Goal: Task Accomplishment & Management: Contribute content

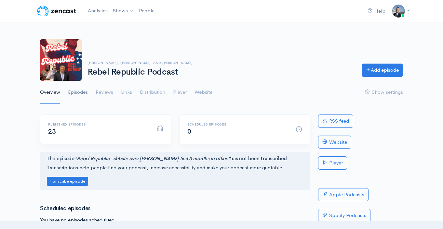
click at [78, 90] on link "Episodes" at bounding box center [78, 92] width 20 height 23
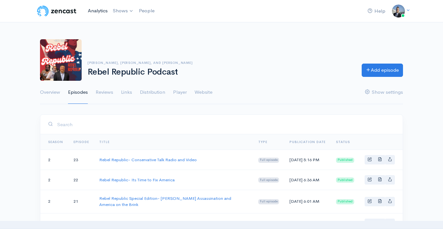
click at [99, 9] on link "Analytics" at bounding box center [97, 11] width 25 height 14
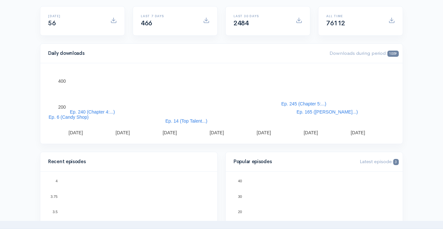
scroll to position [212, 0]
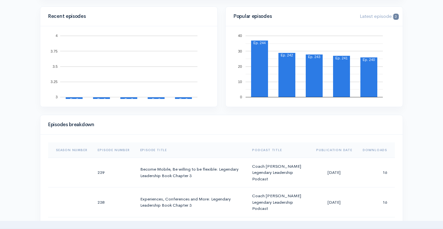
click at [367, 149] on th "Downloads" at bounding box center [375, 151] width 37 height 16
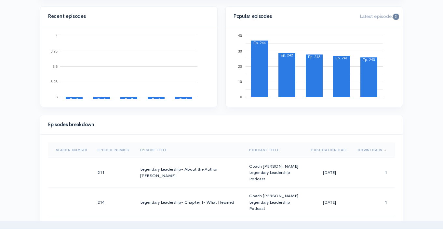
click at [367, 149] on th "Downloads" at bounding box center [373, 151] width 42 height 16
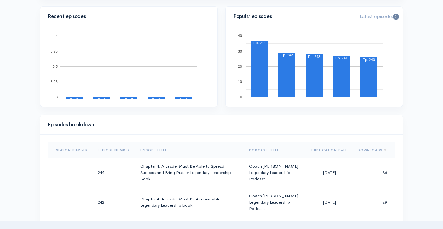
scroll to position [0, 0]
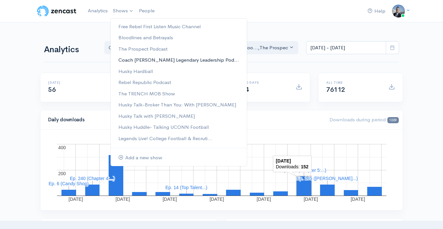
click at [159, 61] on link "Coach [PERSON_NAME] Legendary Leadership Pod..." at bounding box center [179, 60] width 136 height 11
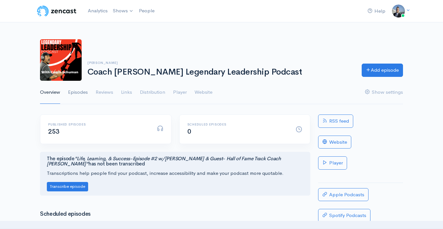
click at [74, 94] on link "Episodes" at bounding box center [78, 92] width 20 height 23
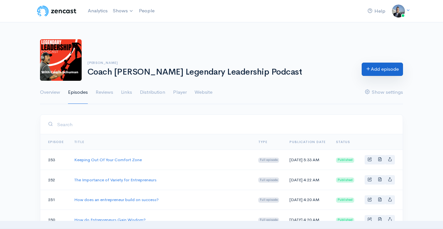
click at [368, 68] on icon at bounding box center [368, 68] width 5 height 5
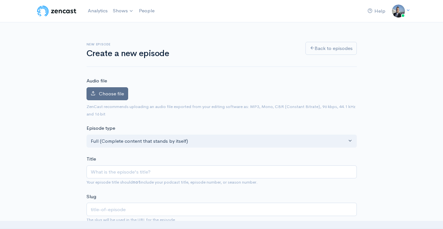
click at [105, 92] on span "Choose file" at bounding box center [111, 94] width 25 height 6
click at [0, 0] on input "Choose file" at bounding box center [0, 0] width 0 height 0
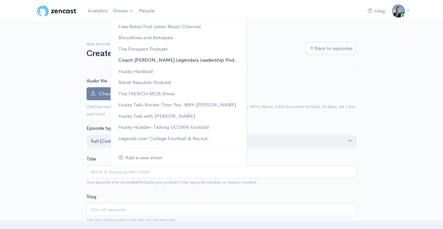
click at [173, 60] on link "Coach [PERSON_NAME] Legendary Leadership Pod..." at bounding box center [179, 60] width 136 height 11
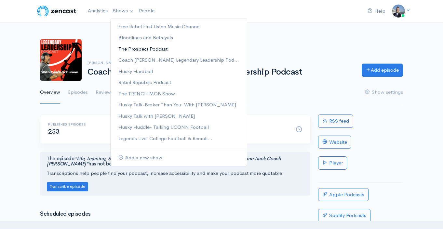
click at [149, 51] on link "The Prospect Podcast" at bounding box center [179, 49] width 136 height 11
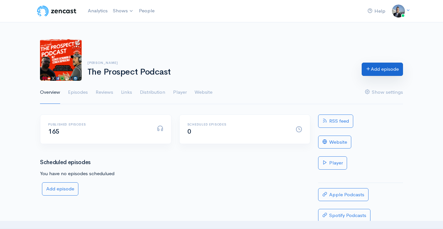
click at [373, 73] on link "Add episode" at bounding box center [381, 69] width 41 height 13
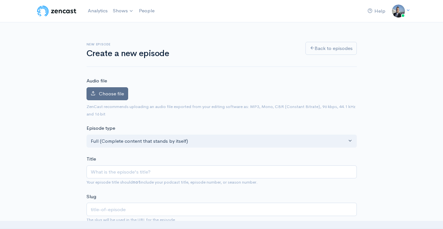
click at [116, 94] on span "Choose file" at bounding box center [111, 94] width 25 height 6
click at [0, 0] on input "Choose file" at bounding box center [0, 0] width 0 height 0
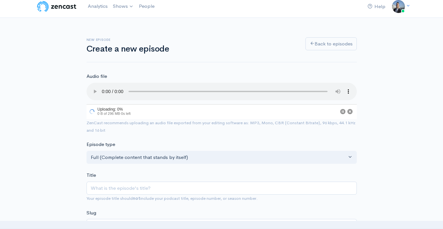
scroll to position [11, 0]
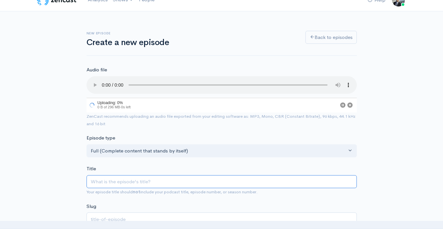
drag, startPoint x: 134, startPoint y: 181, endPoint x: 140, endPoint y: 179, distance: 6.9
click at [134, 181] on input "Title" at bounding box center [221, 182] width 270 height 13
paste input "Prospect Podcast- [PERSON_NAME] - HC at [GEOGRAPHIC_DATA][DEMOGRAPHIC_DATA]"
type input "Prospect Podcast- [PERSON_NAME] - HC at [GEOGRAPHIC_DATA][DEMOGRAPHIC_DATA]"
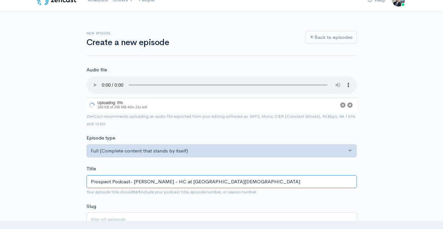
type input "prospect-podcast-[PERSON_NAME]-hc-[GEOGRAPHIC_DATA]-[DEMOGRAPHIC_DATA]"
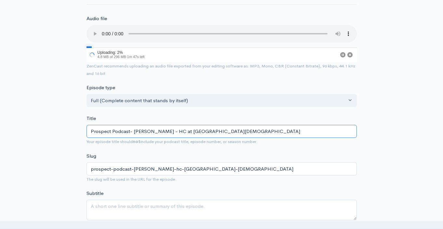
scroll to position [144, 0]
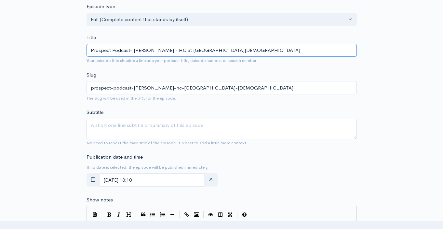
type input "Prospect Podcast- [PERSON_NAME] - HC at [GEOGRAPHIC_DATA][DEMOGRAPHIC_DATA]"
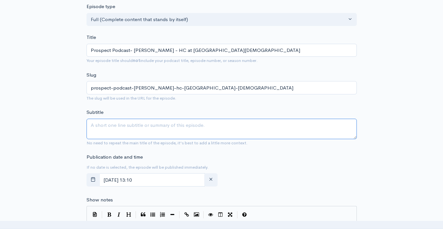
click at [165, 127] on textarea "Subtitle" at bounding box center [221, 129] width 270 height 20
paste textarea "Prospect Podcast- [PERSON_NAME] - HC at [GEOGRAPHIC_DATA][DEMOGRAPHIC_DATA]"
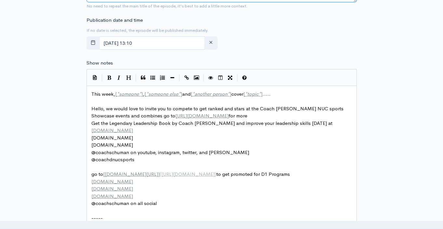
type textarea "Prospect Podcast- [PERSON_NAME] - HC at [GEOGRAPHIC_DATA][DEMOGRAPHIC_DATA]"
click at [117, 92] on span "*" at bounding box center [118, 94] width 2 height 6
type textarea "This week, [*someone*], [*someone else*] and [*another person*] cover [*topic*]…"
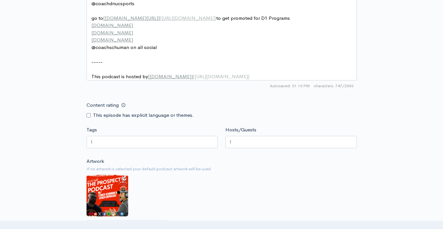
scroll to position [496, 0]
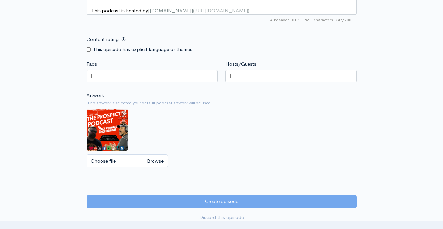
click at [156, 83] on div at bounding box center [151, 76] width 131 height 12
paste input "Prospect Podcast- [PERSON_NAME] - HC at [GEOGRAPHIC_DATA][DEMOGRAPHIC_DATA]"
type input "Prospect Podcast- [PERSON_NAME] - HC at [GEOGRAPHIC_DATA][DEMOGRAPHIC_DATA]"
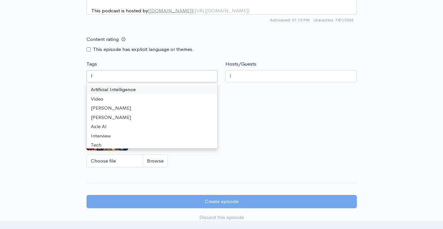
scroll to position [0, 145]
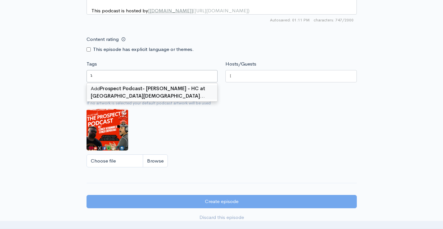
drag, startPoint x: 165, startPoint y: 94, endPoint x: 233, endPoint y: 81, distance: 69.1
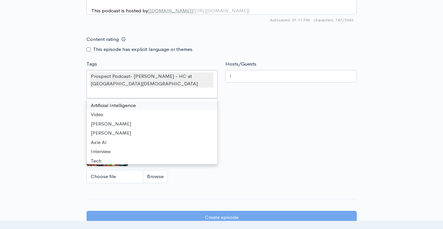
click at [267, 80] on div at bounding box center [290, 76] width 131 height 12
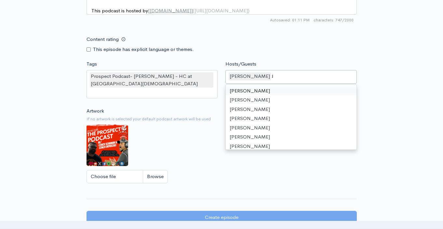
scroll to position [429, 0]
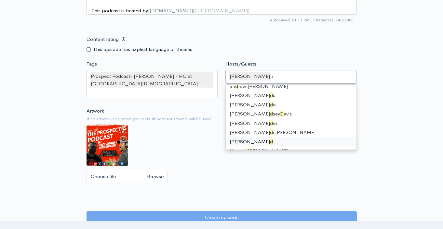
type input "der"
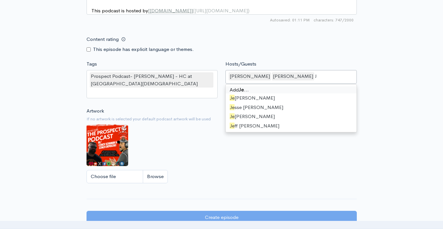
scroll to position [0, 1]
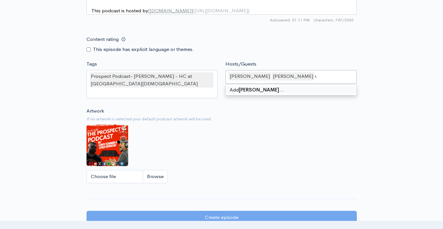
type input "[PERSON_NAME]"
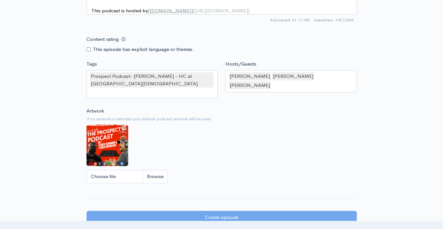
click at [199, 172] on div "Artwork If no artwork is selected your default podcast artwork will be used Cho…" at bounding box center [221, 148] width 270 height 80
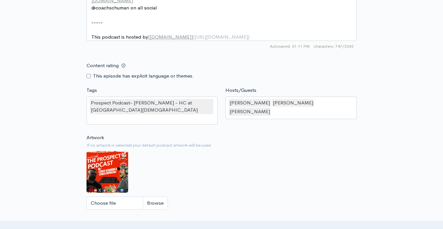
scroll to position [544, 0]
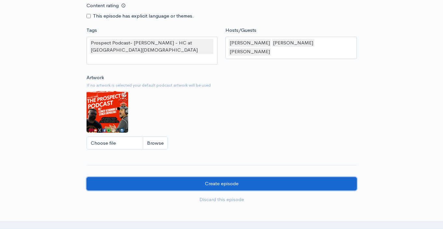
click at [269, 190] on input "Create episode" at bounding box center [221, 183] width 270 height 13
